Goal: Transaction & Acquisition: Purchase product/service

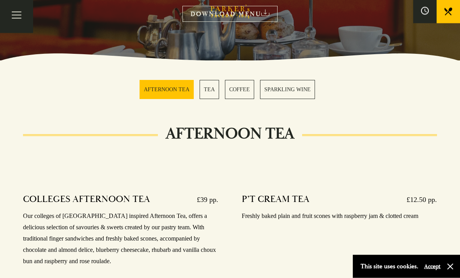
scroll to position [173, 0]
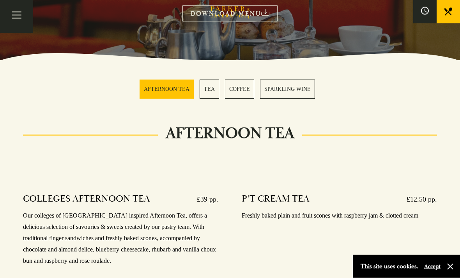
click at [171, 92] on link "AFTERNOON TEA" at bounding box center [167, 89] width 54 height 19
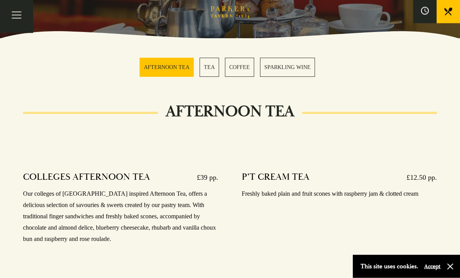
scroll to position [197, 0]
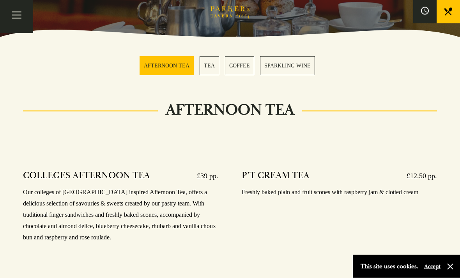
click at [79, 182] on h4 "COLLEGES AFTERNOON TEA" at bounding box center [86, 176] width 127 height 12
click at [79, 209] on p "Our colleges of Cambridge inspired Afternoon Tea, offers a delicious selection …" at bounding box center [120, 215] width 195 height 56
click at [20, 12] on button "Toggle navigation" at bounding box center [16, 16] width 33 height 33
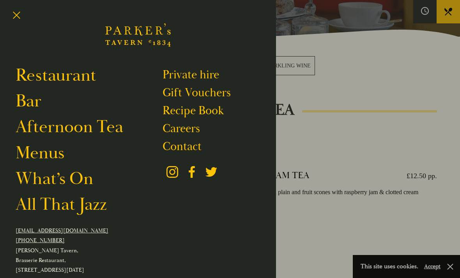
click at [177, 92] on link "Gift Vouchers" at bounding box center [197, 92] width 68 height 15
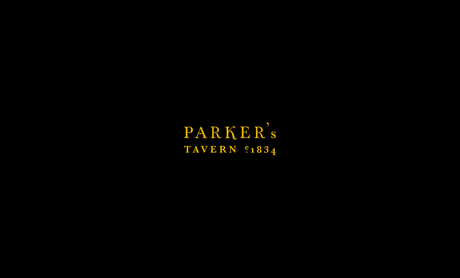
scroll to position [222, 0]
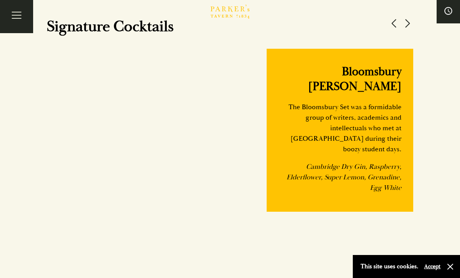
scroll to position [698, 0]
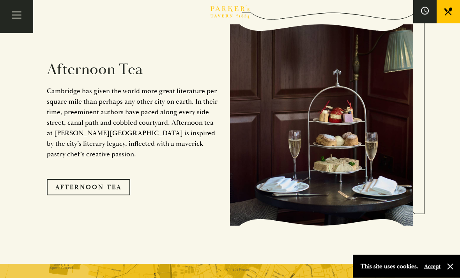
scroll to position [1215, 0]
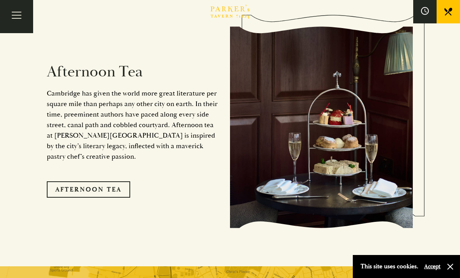
click at [112, 181] on link "Afternoon Tea" at bounding box center [88, 189] width 83 height 16
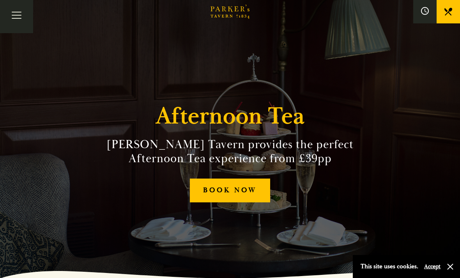
click at [238, 200] on link "BOOK NOW" at bounding box center [230, 191] width 80 height 24
click at [284, 130] on h1 "Afternoon Tea" at bounding box center [230, 117] width 148 height 28
click at [264, 130] on h1 "Afternoon Tea" at bounding box center [230, 117] width 148 height 28
click at [290, 155] on h2 "Parker’s Tavern provides the perfect Afternoon Tea experience from £39pp" at bounding box center [229, 152] width 293 height 28
click at [295, 151] on h2 "Parker’s Tavern provides the perfect Afternoon Tea experience from £39pp" at bounding box center [229, 152] width 293 height 28
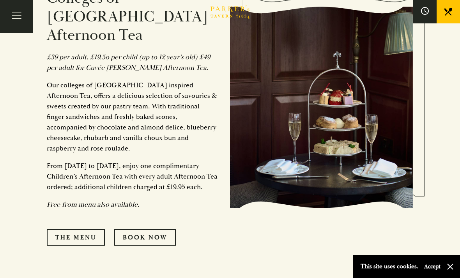
scroll to position [385, 0]
click at [171, 145] on p "Our colleges of Cambridge inspired Afternoon Tea, offers a delicious selection …" at bounding box center [132, 117] width 171 height 74
click at [276, 140] on img at bounding box center [321, 107] width 183 height 201
click at [161, 230] on link "Book Now" at bounding box center [145, 238] width 62 height 16
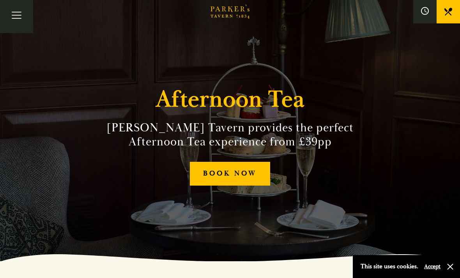
scroll to position [0, 0]
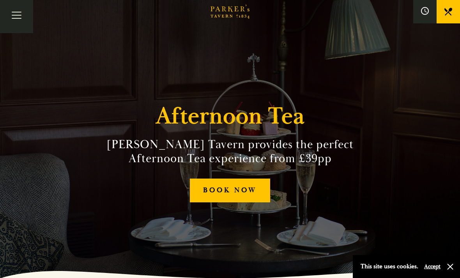
click at [17, 18] on span "Toggle navigation" at bounding box center [17, 18] width 10 height 1
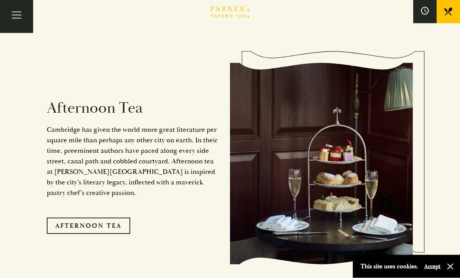
scroll to position [1178, 0]
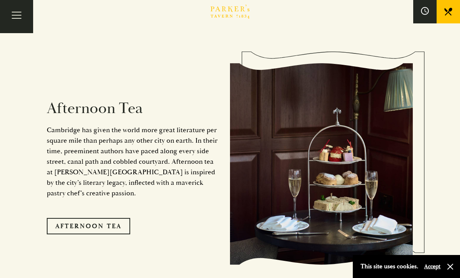
click at [343, 171] on img at bounding box center [321, 163] width 183 height 201
click at [343, 177] on img at bounding box center [321, 163] width 183 height 201
click at [334, 166] on img at bounding box center [321, 163] width 183 height 201
click at [328, 156] on img at bounding box center [321, 163] width 183 height 201
click at [320, 153] on img at bounding box center [321, 163] width 183 height 201
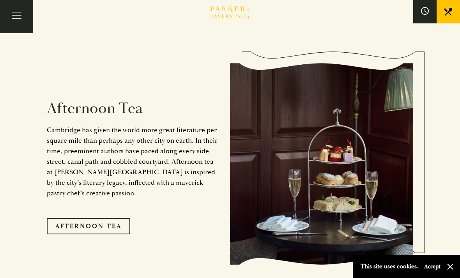
click at [118, 218] on link "Afternoon Tea" at bounding box center [88, 226] width 83 height 16
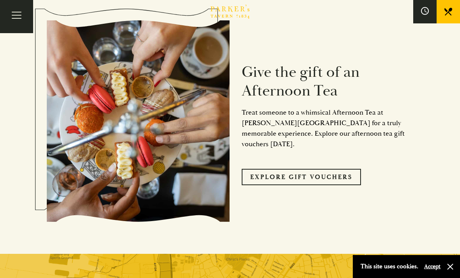
scroll to position [719, 0]
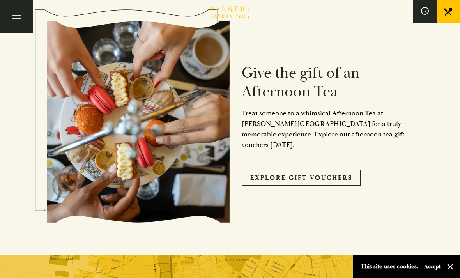
click at [325, 170] on link "Explore Gift Vouchers" at bounding box center [301, 178] width 119 height 16
